Goal: Task Accomplishment & Management: Manage account settings

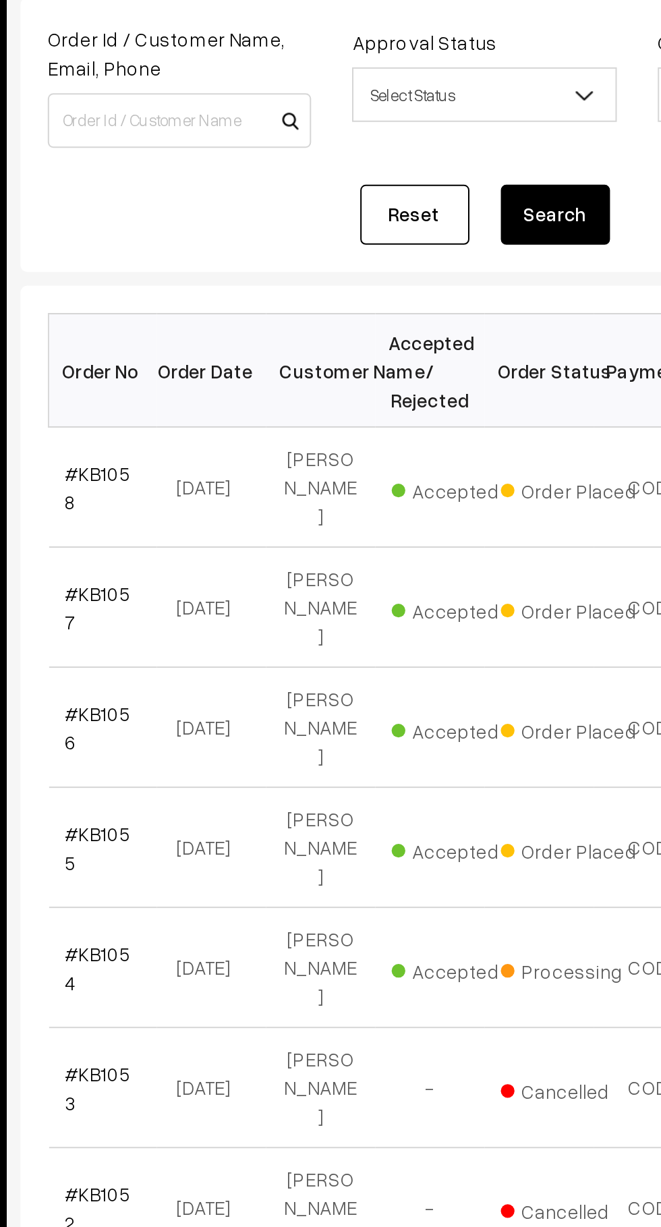
click at [218, 362] on link "#KB1058" at bounding box center [227, 366] width 32 height 26
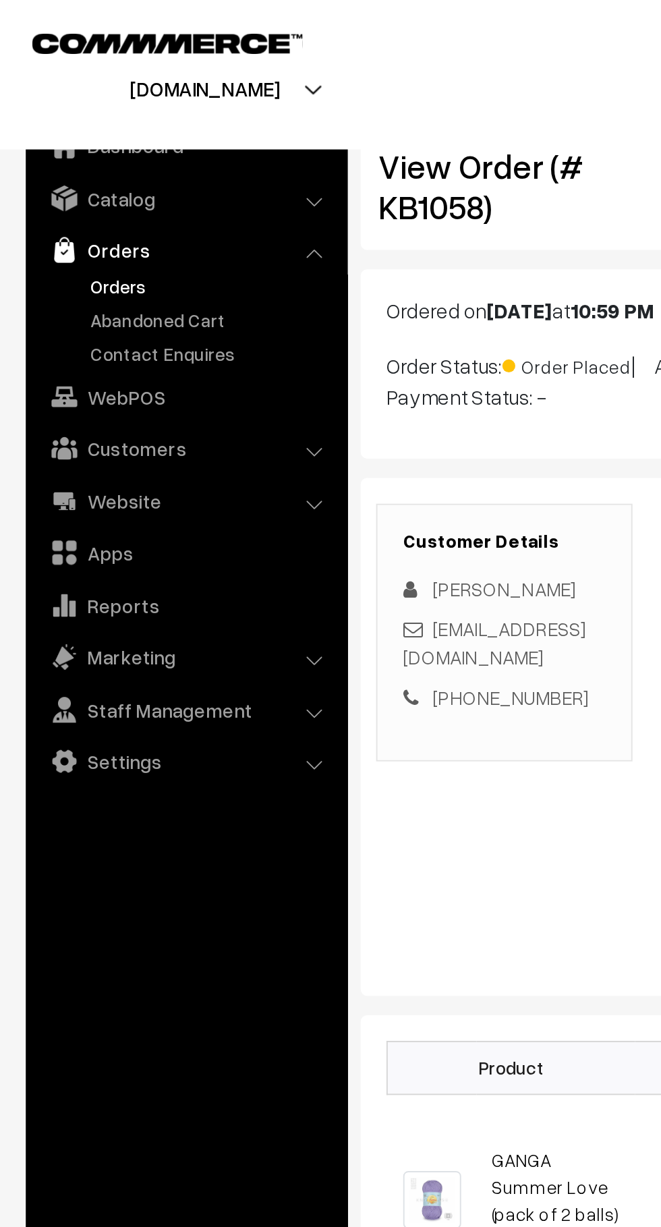
click at [96, 173] on link "Abandoned Cart" at bounding box center [111, 168] width 134 height 14
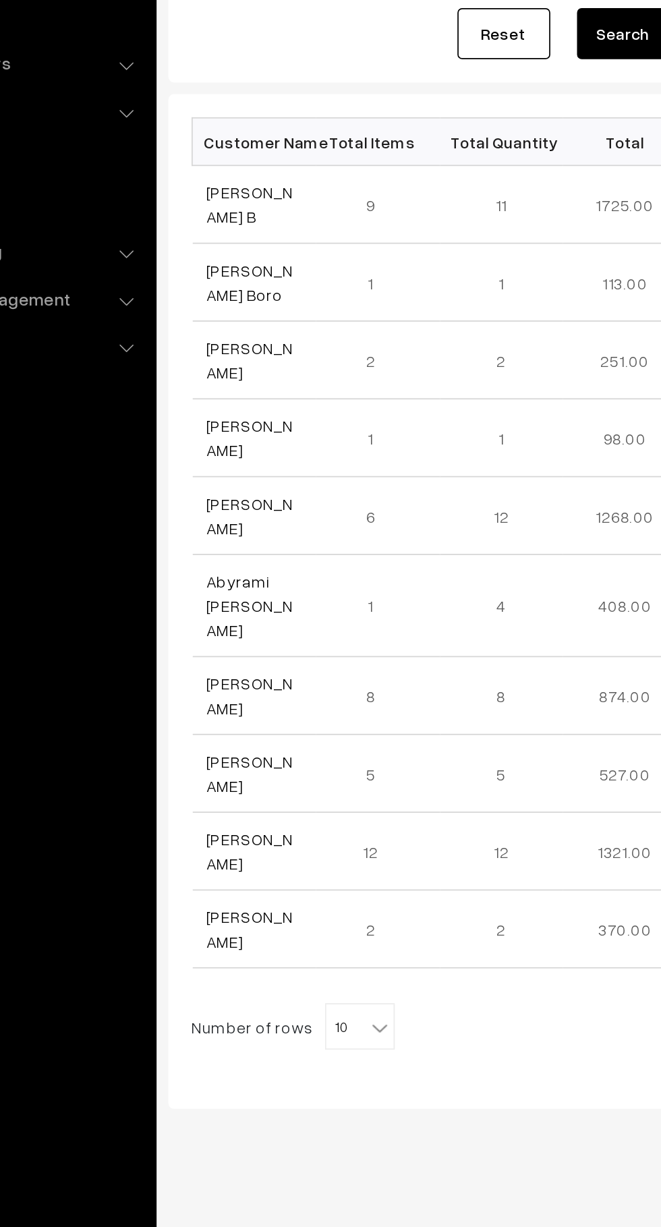
click at [248, 322] on link "Akshitha B" at bounding box center [236, 317] width 51 height 26
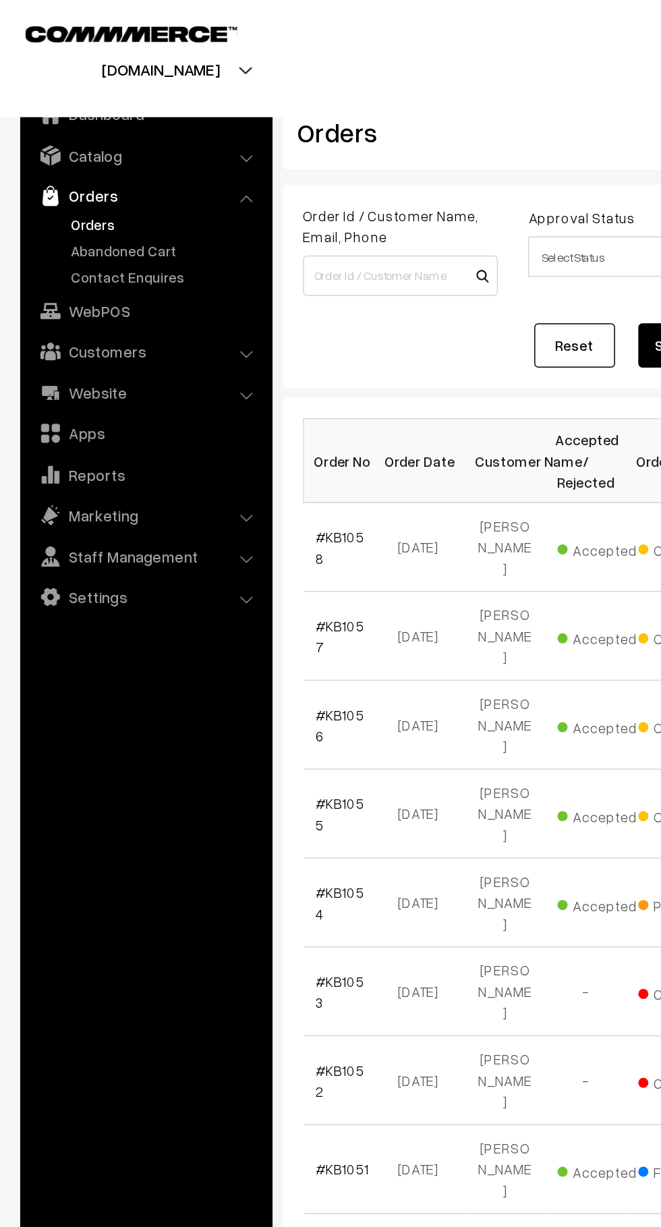
click at [111, 168] on link "Abandoned Cart" at bounding box center [111, 168] width 134 height 14
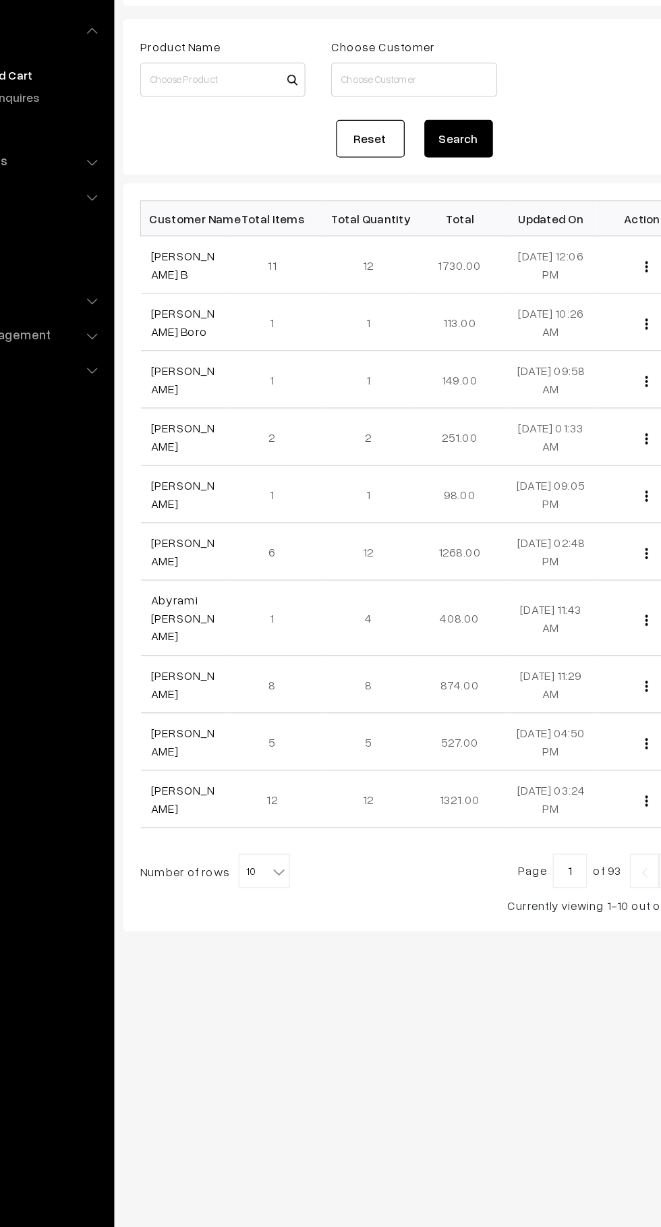
click at [238, 317] on link "[PERSON_NAME] B" at bounding box center [236, 317] width 51 height 26
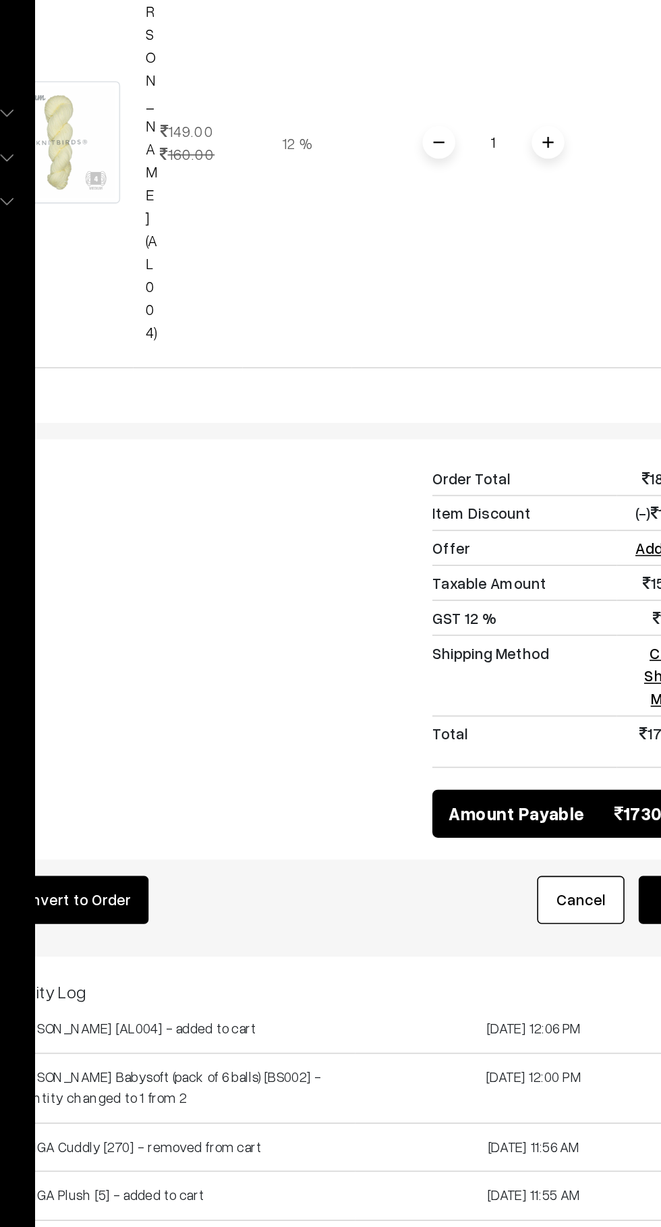
scroll to position [3031, 0]
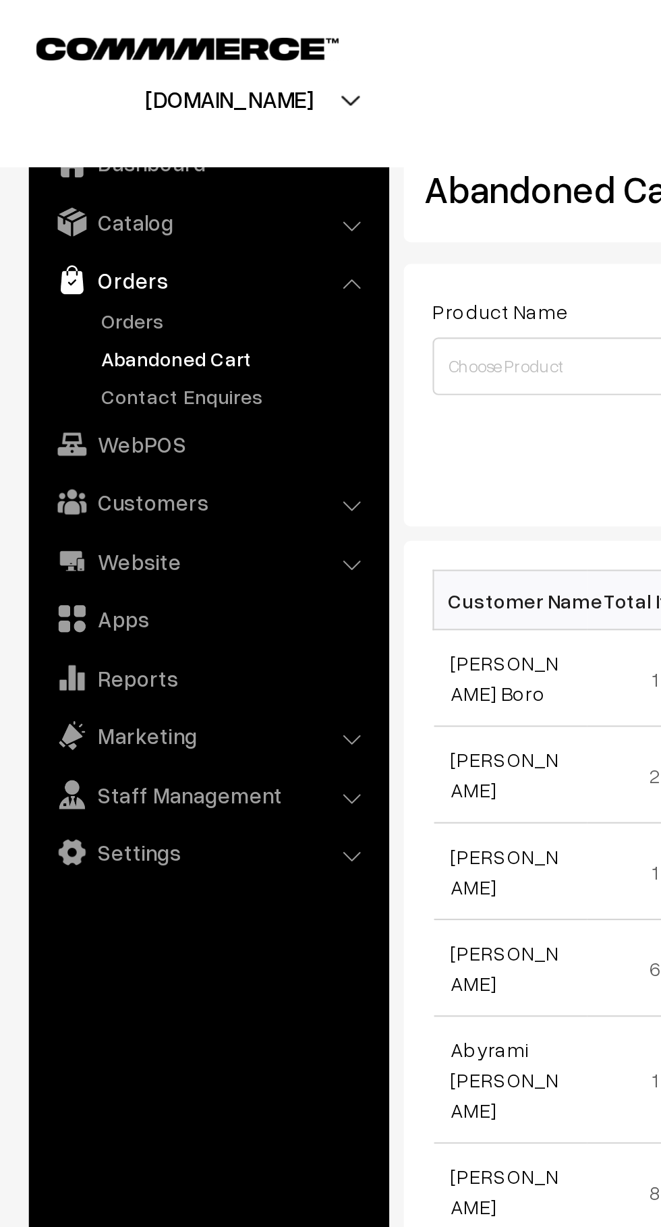
click at [47, 150] on link "Orders" at bounding box center [111, 150] width 134 height 14
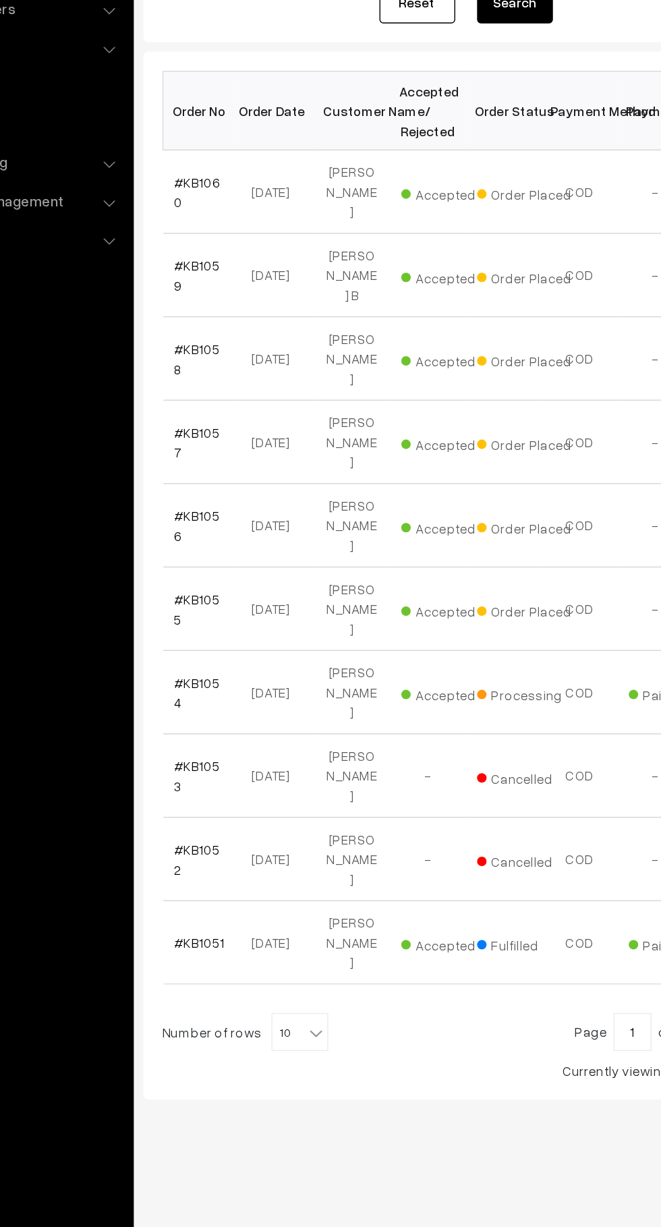
click at [216, 412] on link "#KB1059" at bounding box center [227, 425] width 32 height 26
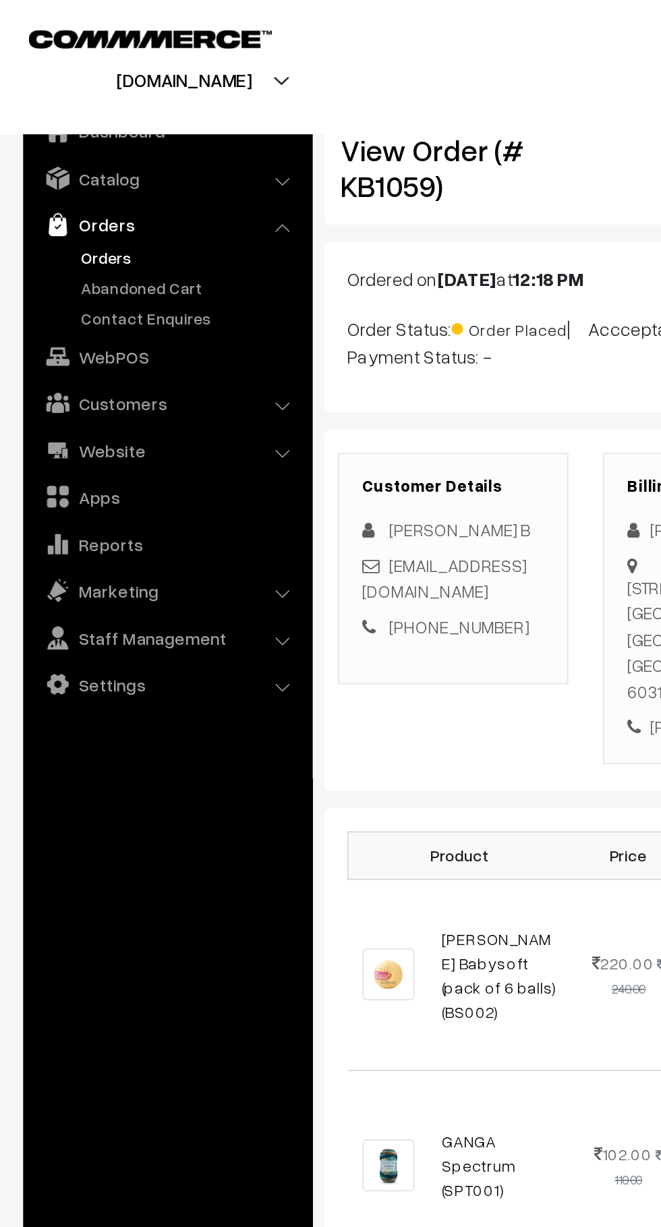
click at [51, 168] on link "Abandoned Cart" at bounding box center [111, 168] width 134 height 14
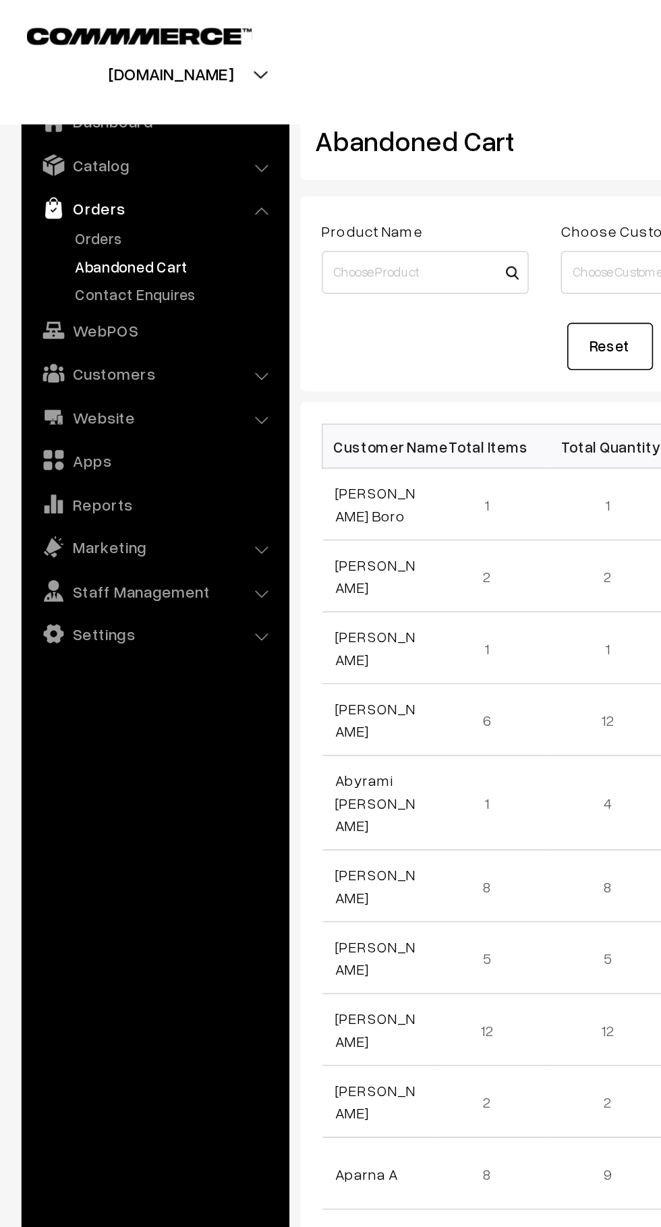
click at [65, 148] on link "Orders" at bounding box center [111, 150] width 134 height 14
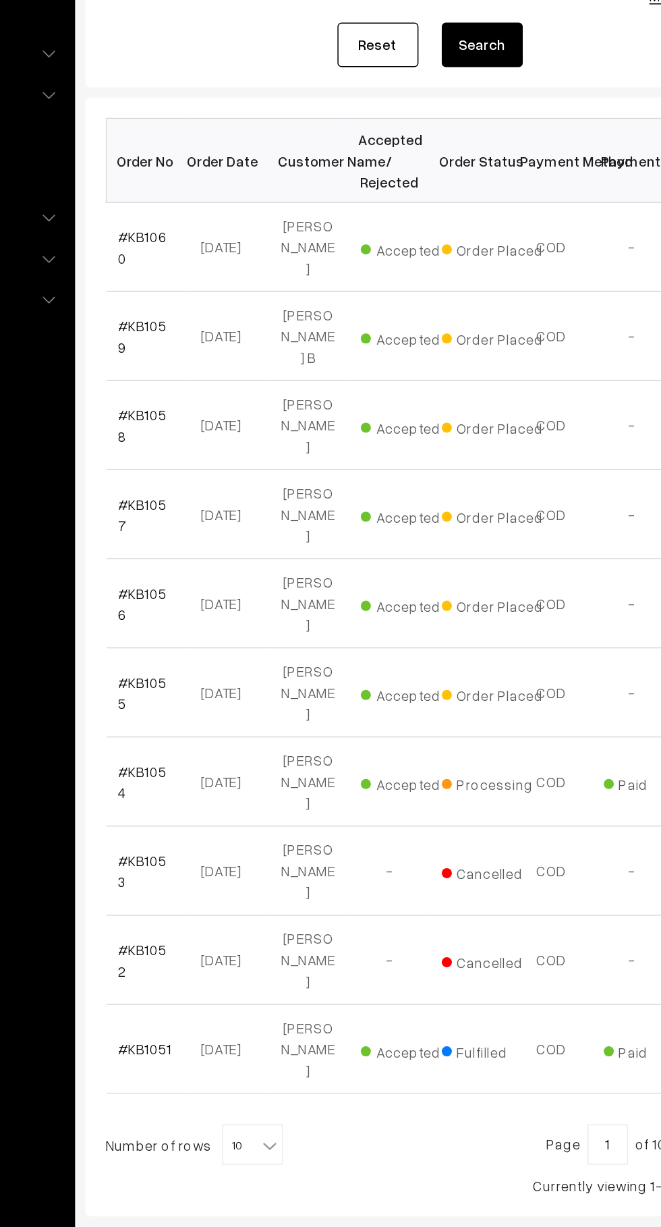
click at [244, 412] on link "#KB1059" at bounding box center [227, 425] width 32 height 26
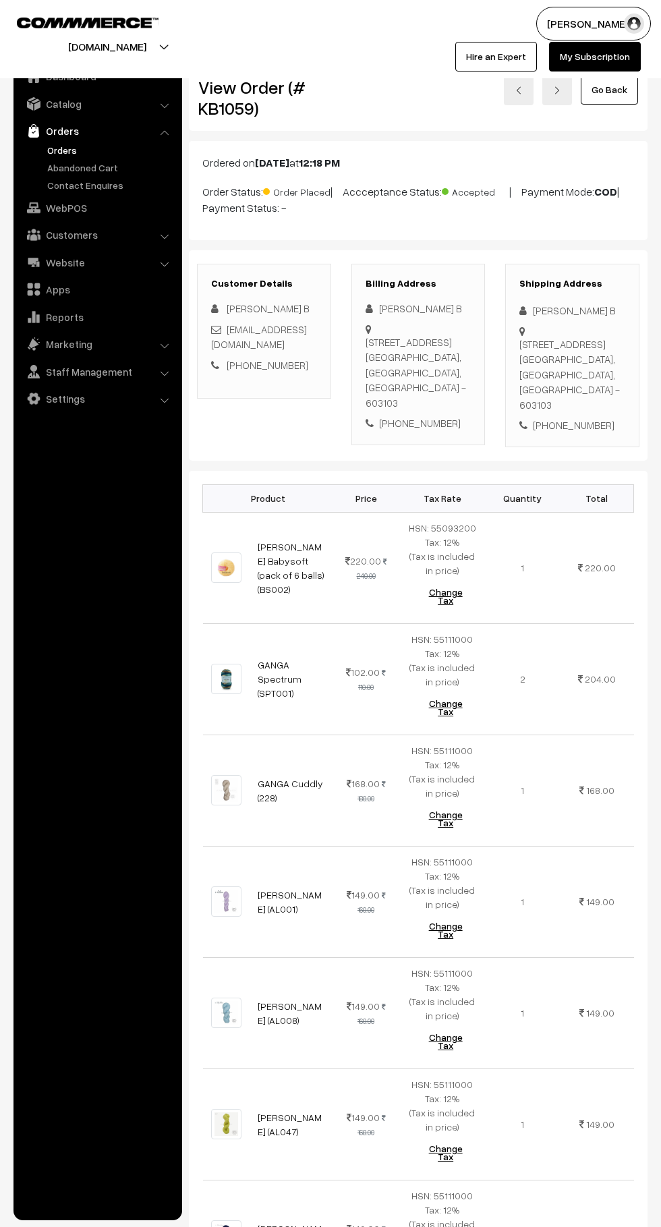
scroll to position [1065, 0]
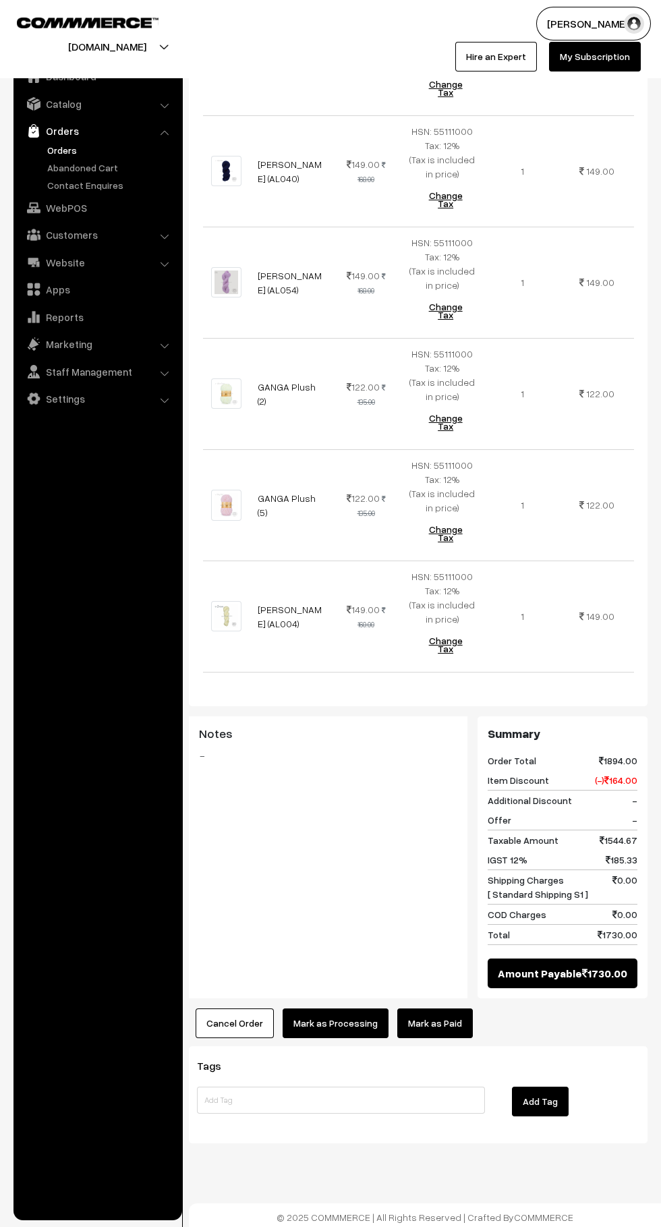
click at [460, 1026] on link "Mark as Paid" at bounding box center [435, 1024] width 76 height 30
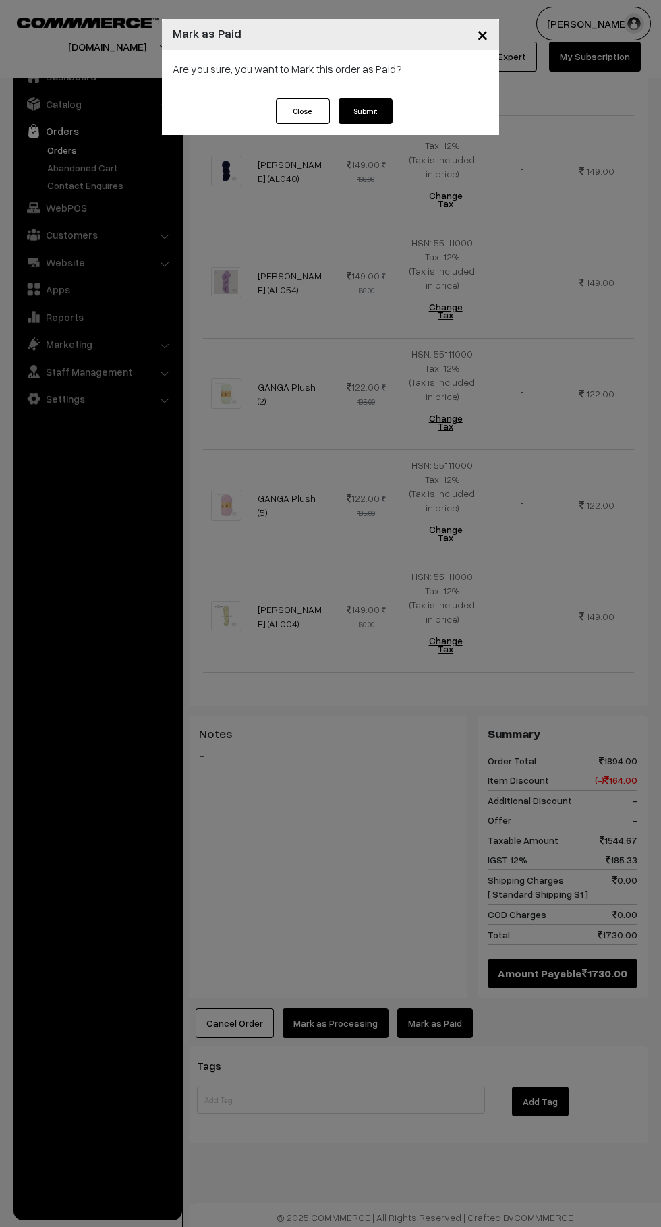
click at [384, 119] on button "Submit" at bounding box center [366, 111] width 54 height 26
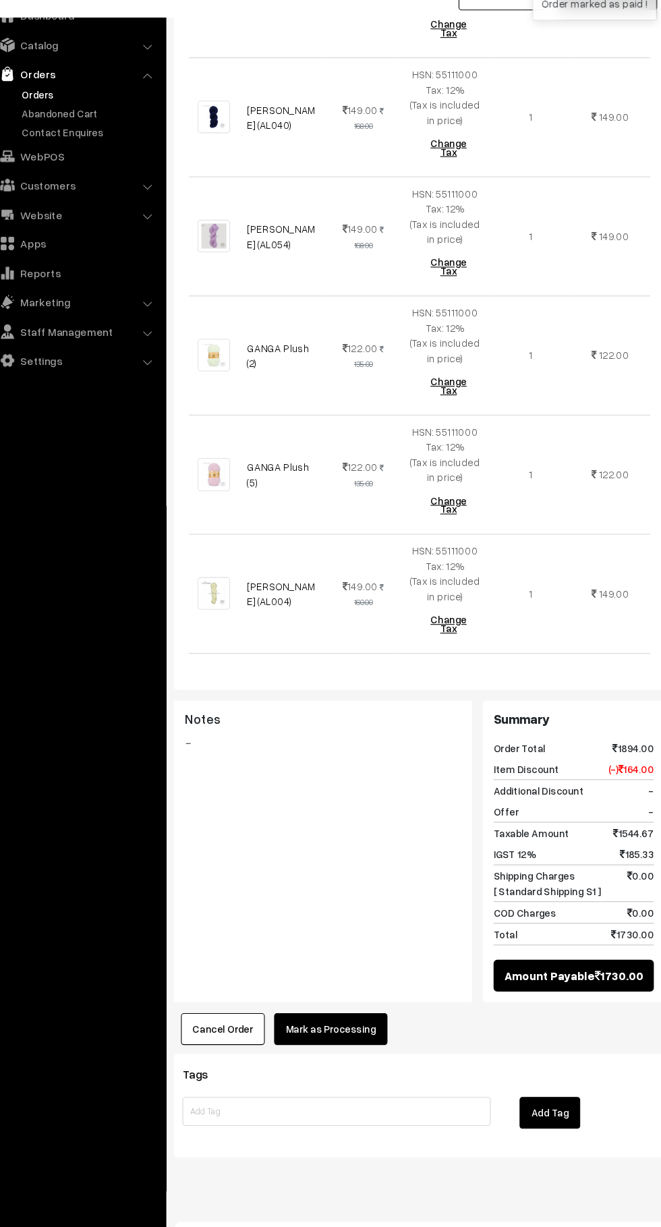
scroll to position [1067, 0]
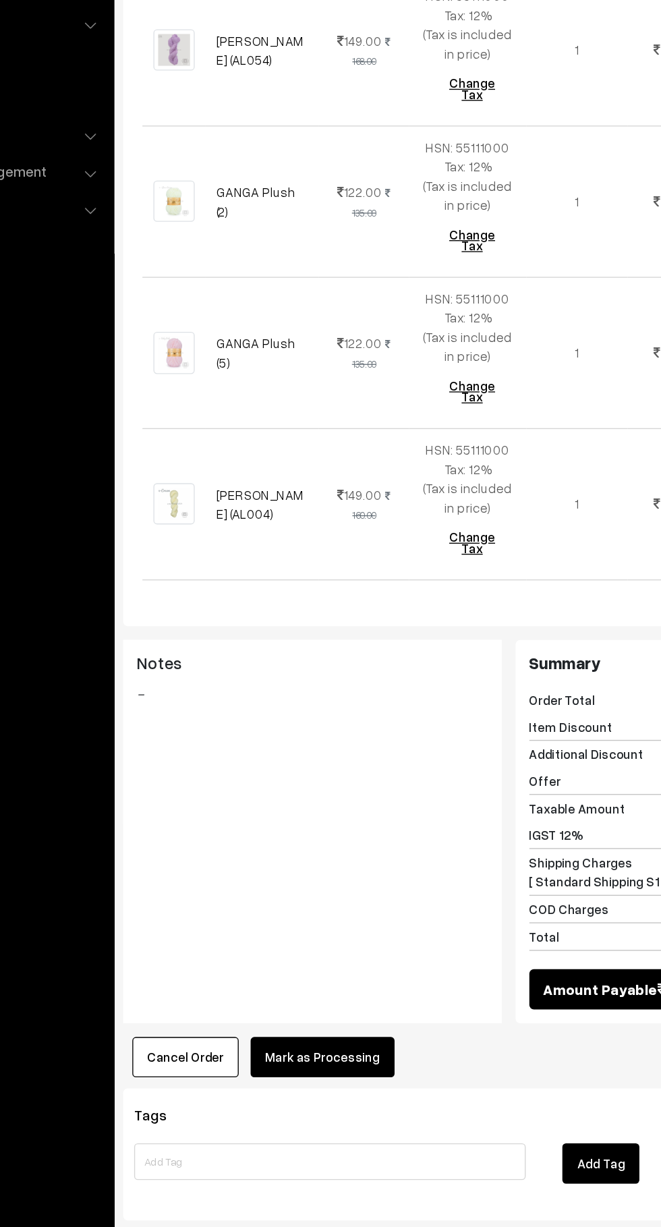
click at [371, 1031] on button "Mark as Processing" at bounding box center [336, 1024] width 106 height 30
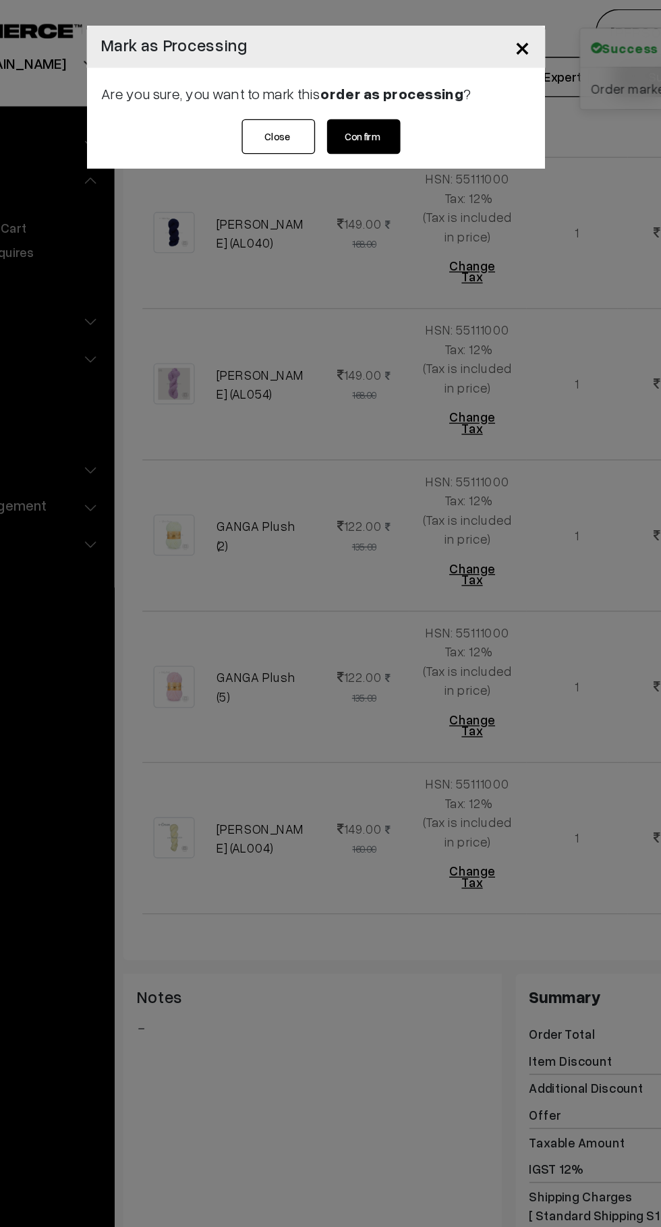
click at [387, 103] on button "Confirm" at bounding box center [366, 101] width 54 height 26
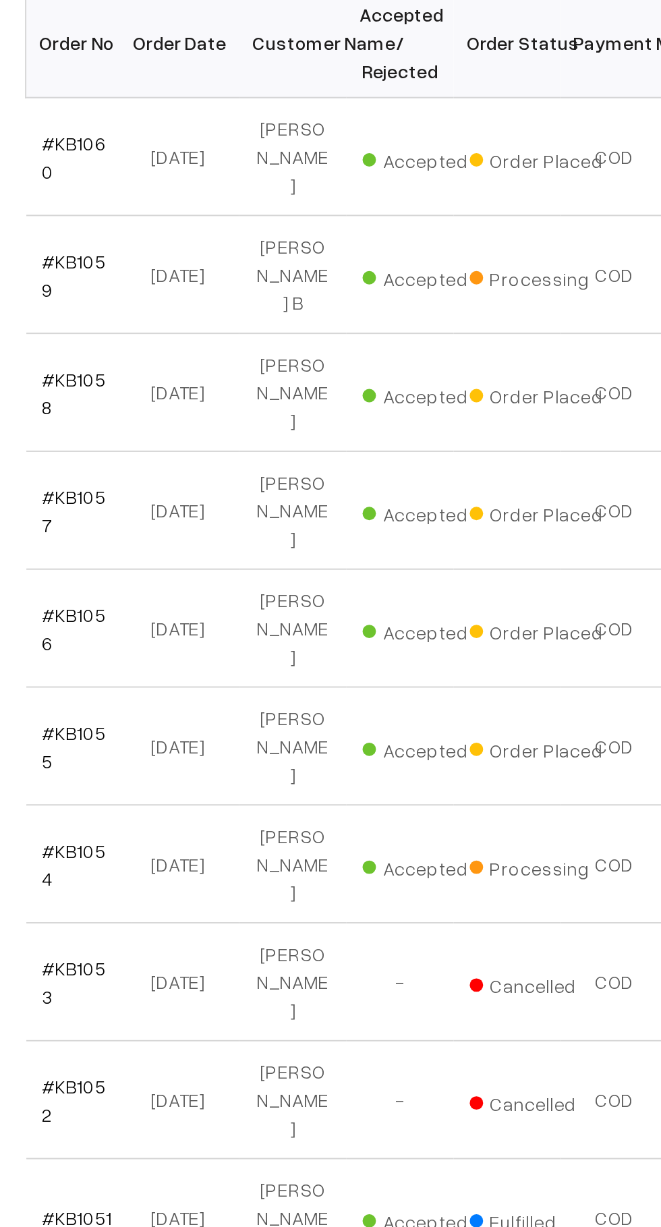
click at [233, 361] on link "#KB1060" at bounding box center [227, 366] width 32 height 26
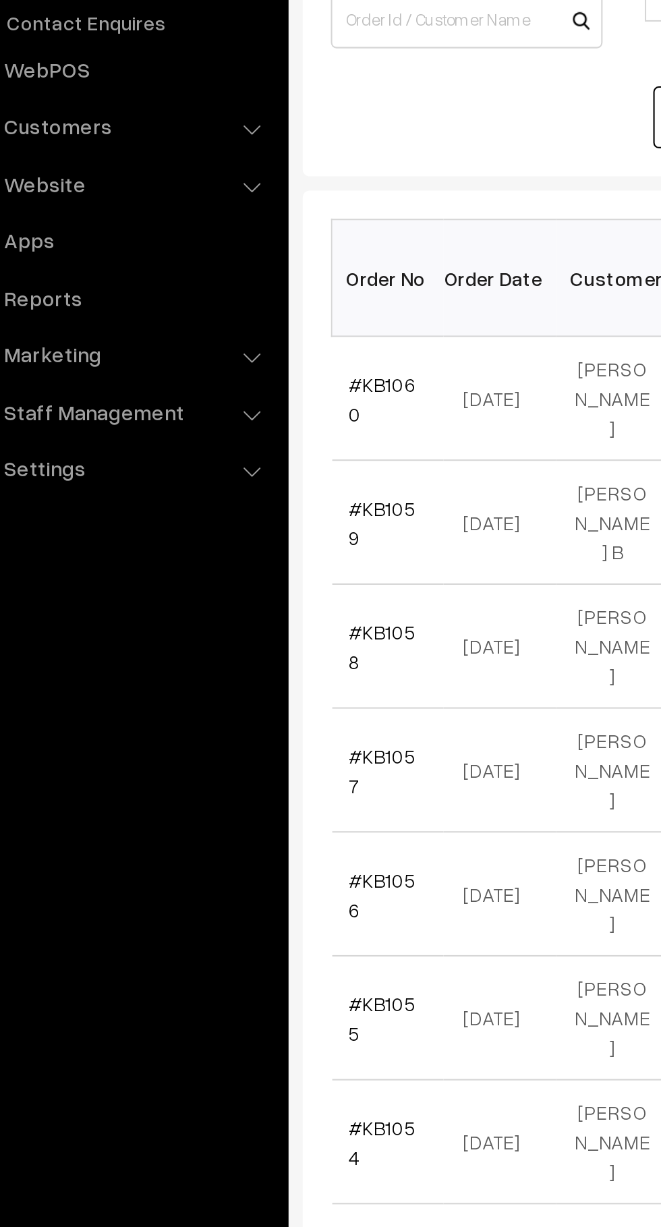
click at [221, 360] on link "#KB1060" at bounding box center [227, 366] width 32 height 26
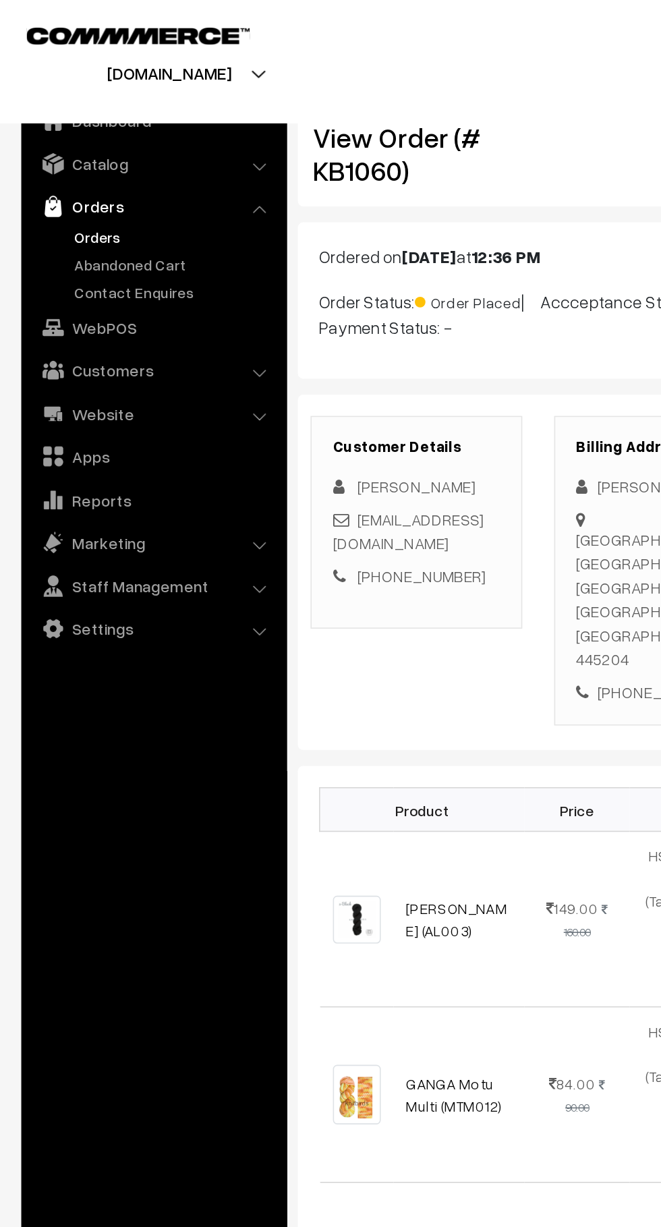
click at [125, 167] on link "Abandoned Cart" at bounding box center [111, 168] width 134 height 14
